Goal: Find specific page/section: Find specific page/section

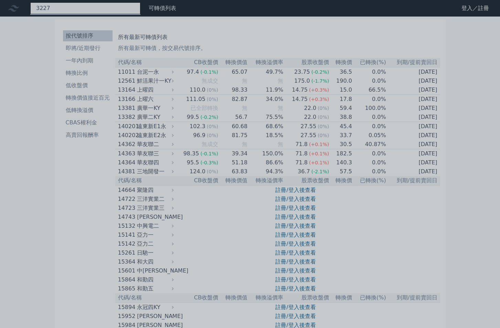
click at [67, 11] on div "3227" at bounding box center [85, 8] width 110 height 12
type input "3"
type input "322"
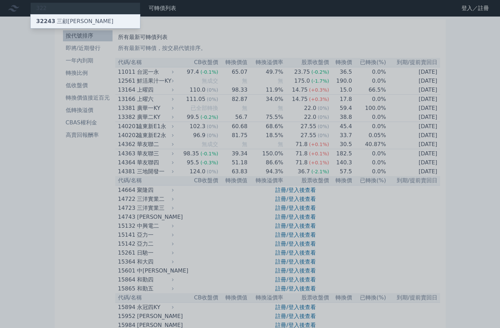
click at [63, 18] on div "32243 三顧[PERSON_NAME]" at bounding box center [74, 21] width 77 height 8
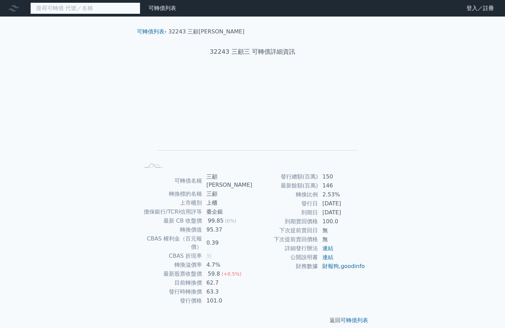
click at [100, 9] on input at bounding box center [85, 8] width 110 height 12
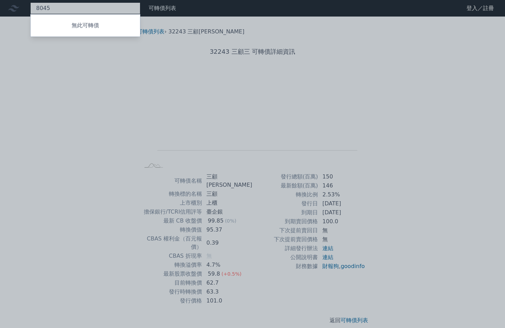
type input "8045"
click at [76, 103] on div at bounding box center [252, 164] width 505 height 328
